Goal: Check status: Check status

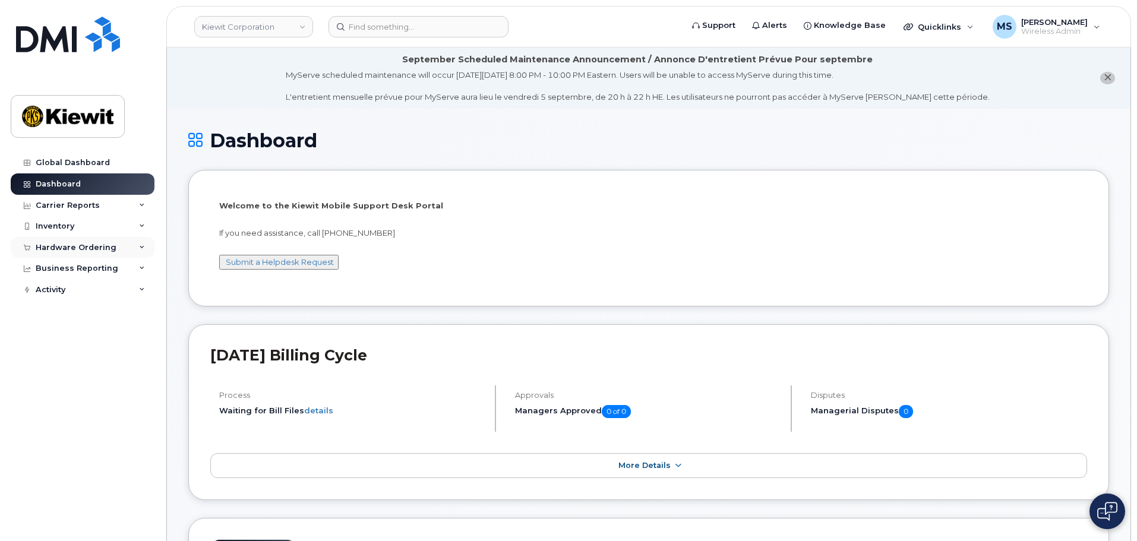
click at [68, 239] on div "Hardware Ordering" at bounding box center [83, 247] width 144 height 21
click at [78, 294] on link "Orders" at bounding box center [92, 292] width 123 height 23
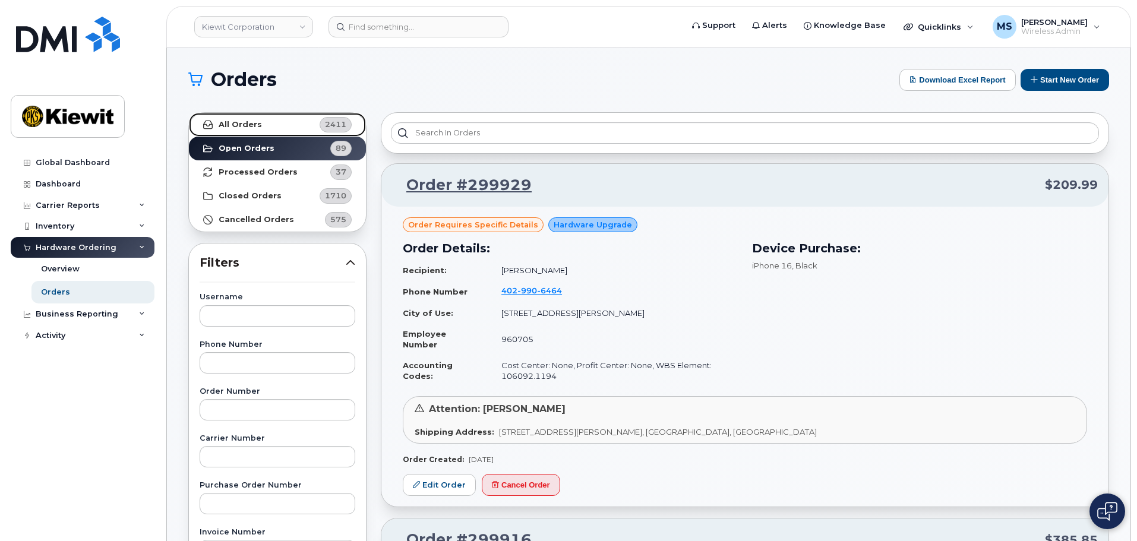
click at [332, 131] on div "2411" at bounding box center [336, 124] width 32 height 15
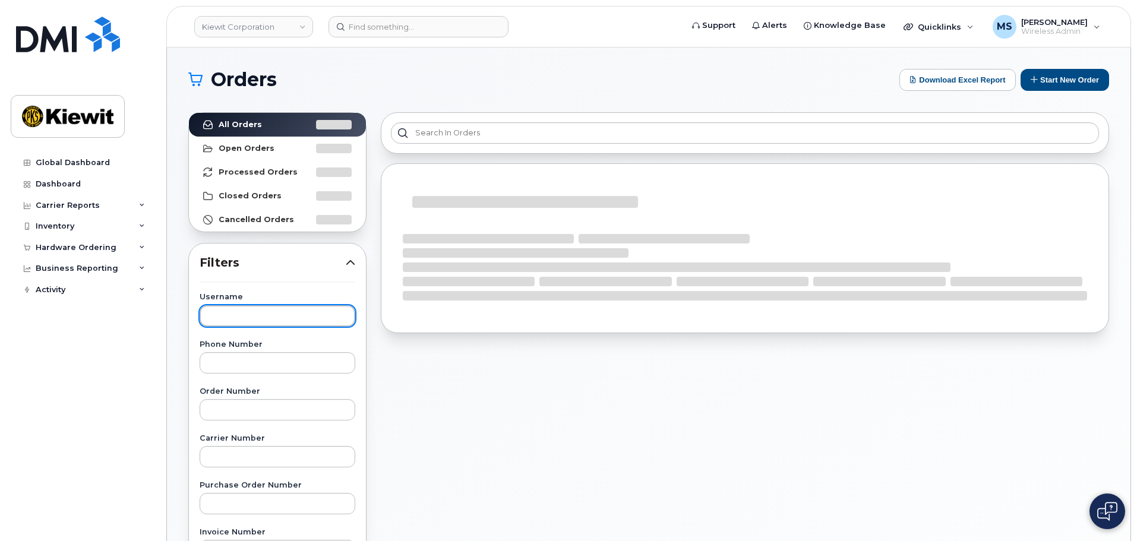
click at [236, 311] on input "text" at bounding box center [278, 315] width 156 height 21
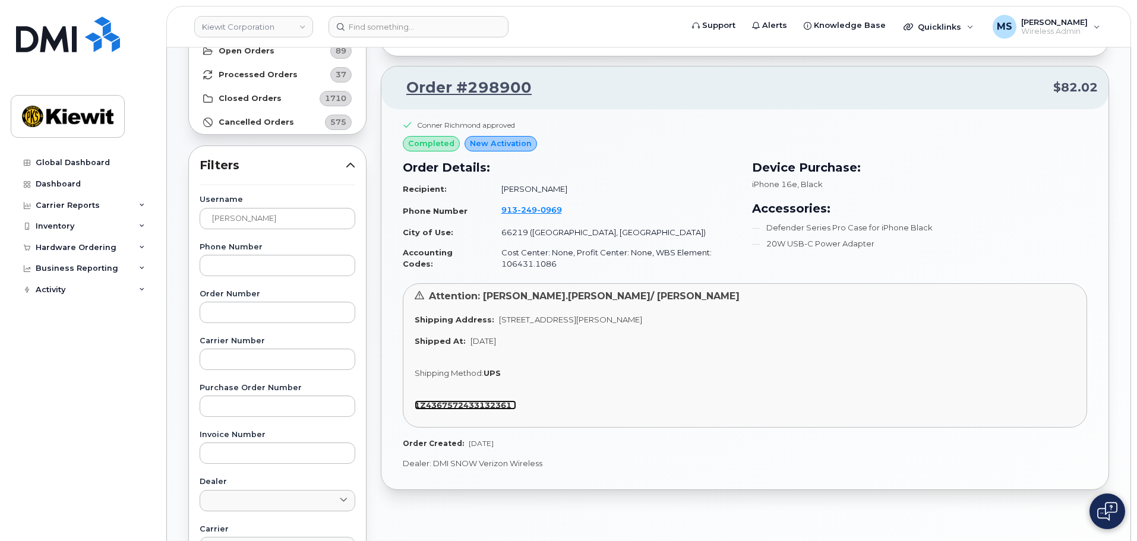
scroll to position [119, 0]
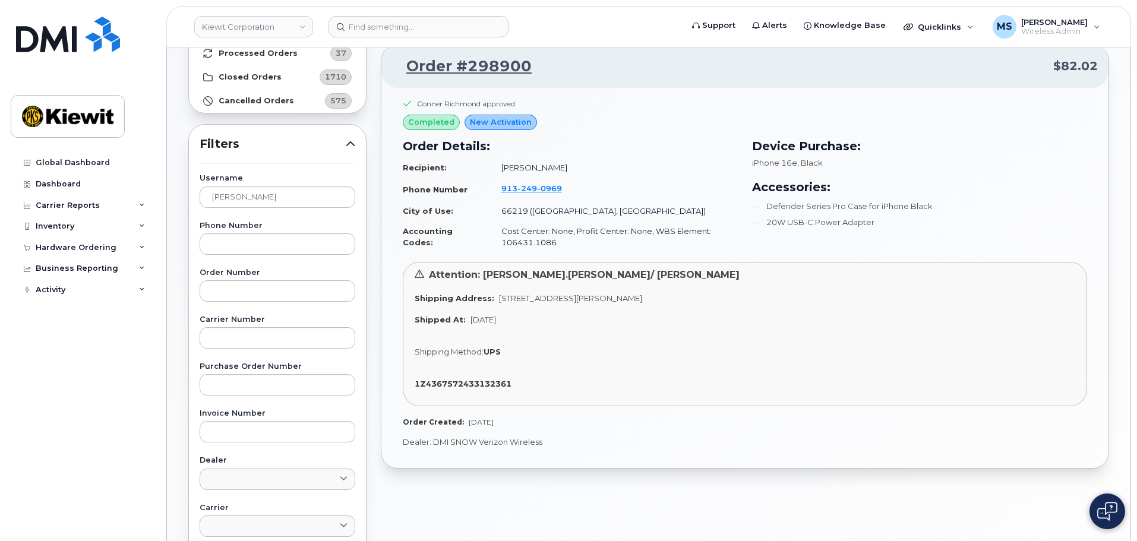
drag, startPoint x: 495, startPoint y: 299, endPoint x: 668, endPoint y: 296, distance: 172.9
click at [668, 296] on div "Shipping Address: 8900 Renner Blvd, Lenexa, KS, 66219, USA" at bounding box center [745, 298] width 661 height 11
click at [639, 297] on span "[STREET_ADDRESS][PERSON_NAME]" at bounding box center [570, 299] width 143 height 10
click at [642, 296] on span "[STREET_ADDRESS][PERSON_NAME]" at bounding box center [570, 299] width 143 height 10
drag, startPoint x: 661, startPoint y: 297, endPoint x: 494, endPoint y: 301, distance: 167.6
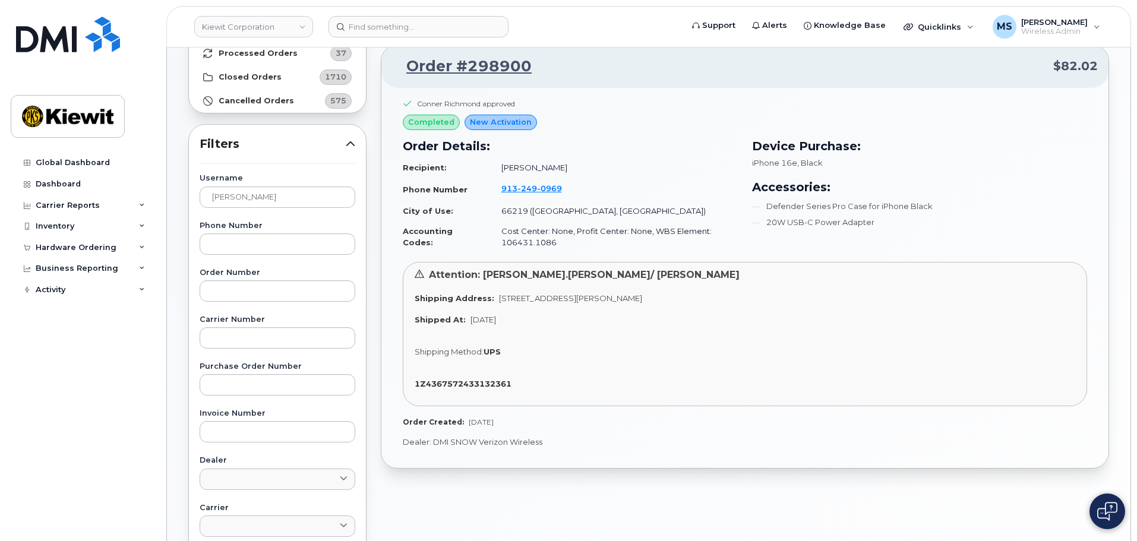
click at [494, 301] on div "Shipping Address: 8900 Renner Blvd, Lenexa, KS, 66219, USA" at bounding box center [745, 298] width 661 height 11
click at [519, 302] on span "[STREET_ADDRESS][PERSON_NAME]" at bounding box center [570, 299] width 143 height 10
drag, startPoint x: 244, startPoint y: 200, endPoint x: 189, endPoint y: 200, distance: 55.3
click at [189, 201] on div "Username szabo Phone Number Order Number Carrier Number Purchase Order Number I…" at bounding box center [277, 450] width 184 height 550
type input "aaron"
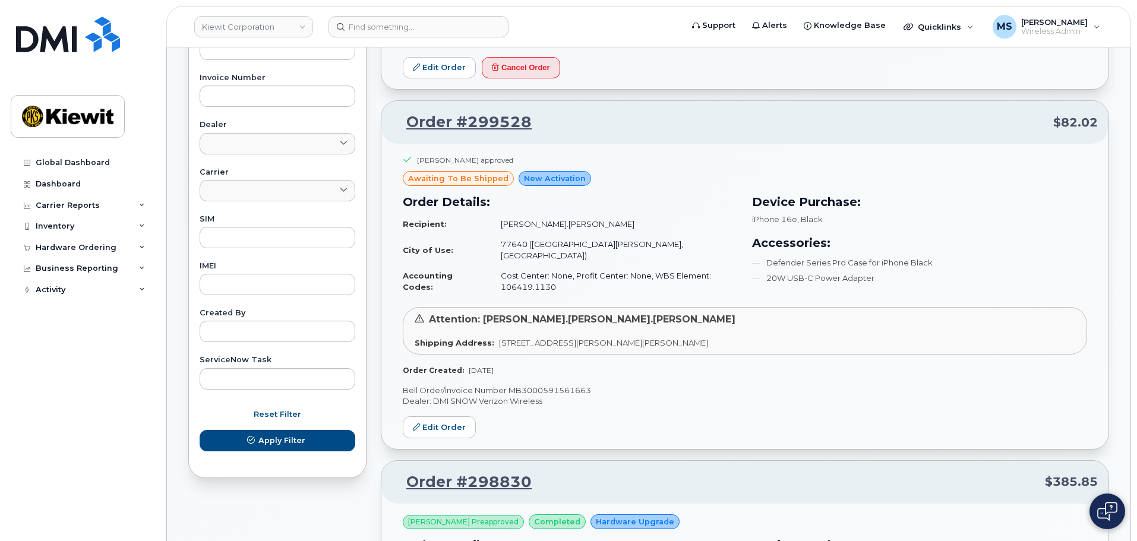
scroll to position [475, 0]
